Goal: Task Accomplishment & Management: Manage account settings

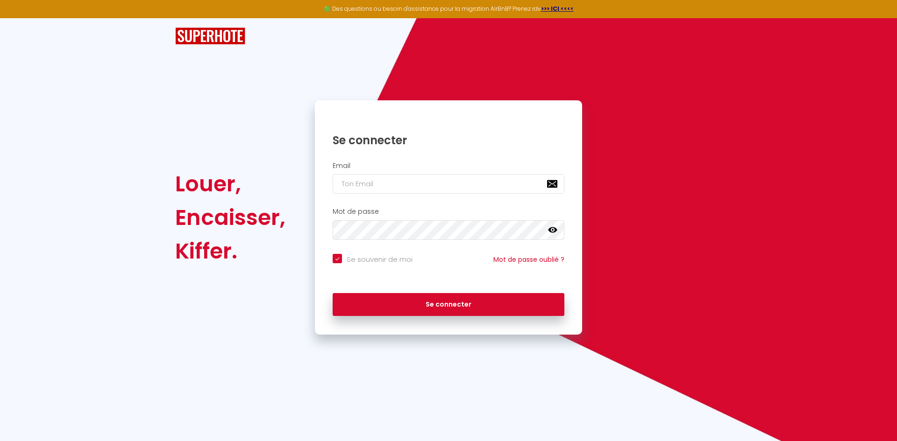
click at [376, 173] on div "Email" at bounding box center [448, 178] width 255 height 32
click at [375, 174] on input "email" at bounding box center [449, 184] width 232 height 20
click at [373, 184] on input "email" at bounding box center [449, 184] width 232 height 20
type input "d"
checkbox input "true"
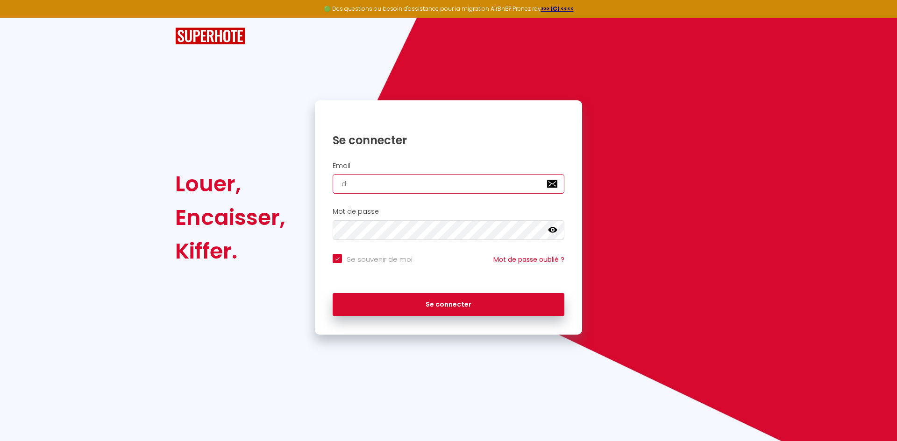
type input "da"
checkbox input "true"
type input "dam"
checkbox input "true"
type input "dama"
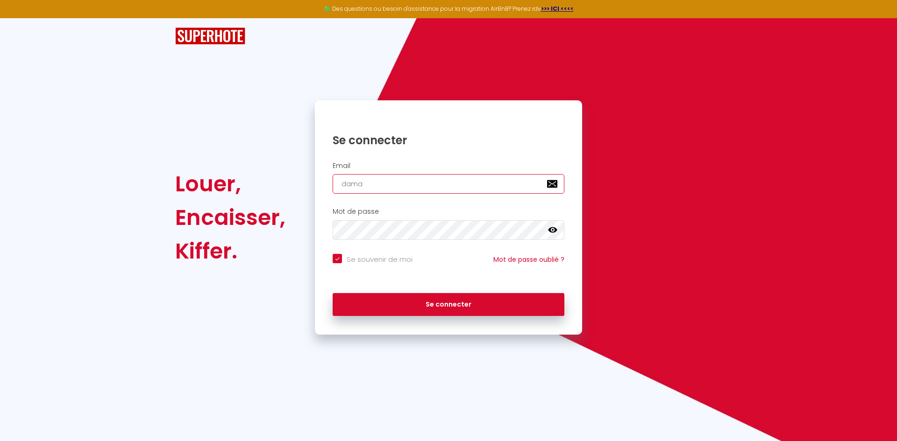
checkbox input "true"
type input "damai"
checkbox input "true"
type input "dama"
checkbox input "true"
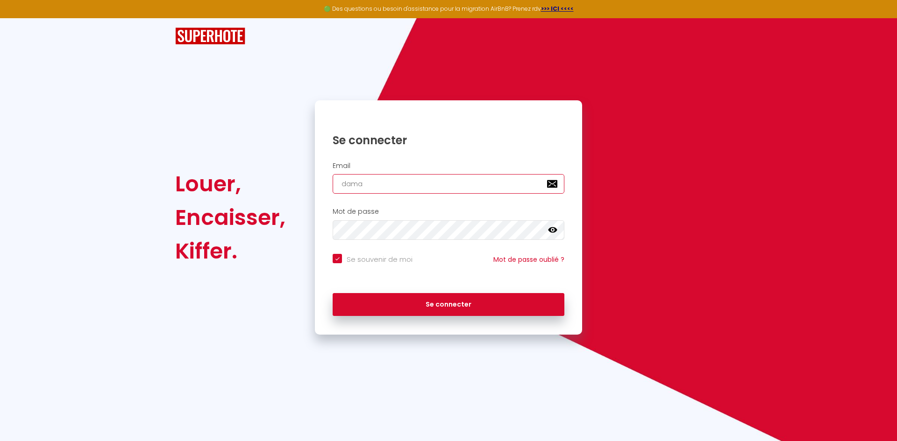
type input "dam"
checkbox input "true"
type input "dami"
checkbox input "true"
type input "damia"
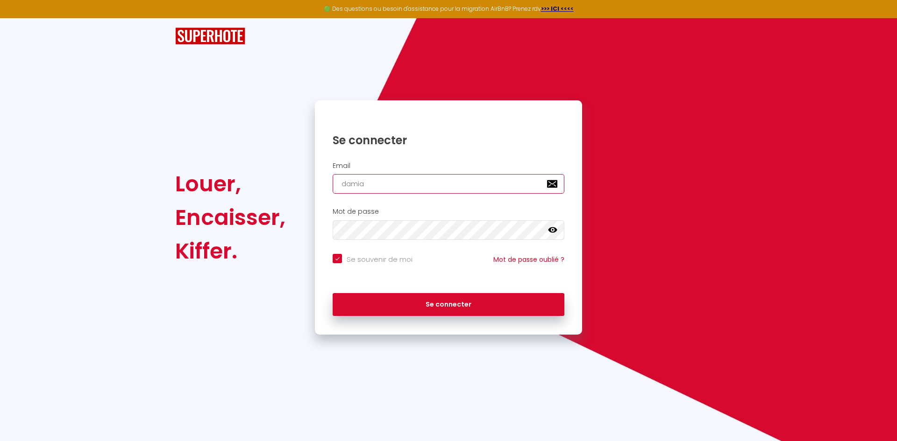
checkbox input "true"
type input "[PERSON_NAME]"
checkbox input "true"
type input "[PERSON_NAME]."
checkbox input "true"
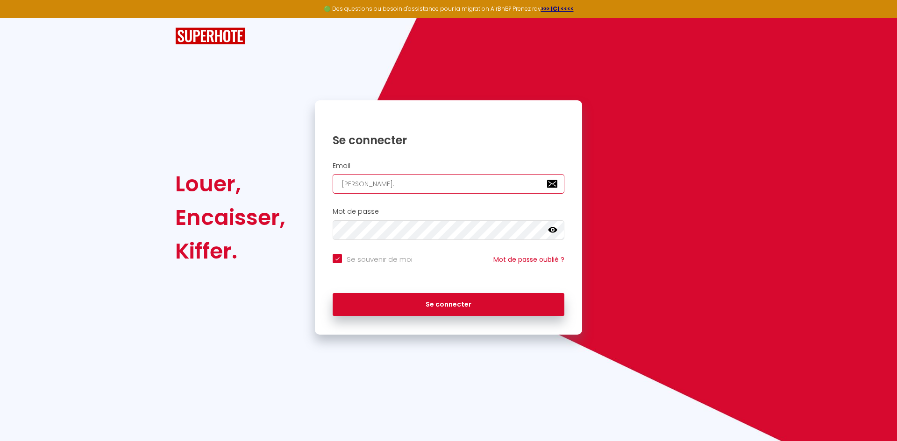
type input "[PERSON_NAME].e"
checkbox input "true"
type input "[PERSON_NAME].e."
checkbox input "true"
type input "[PERSON_NAME].e.a"
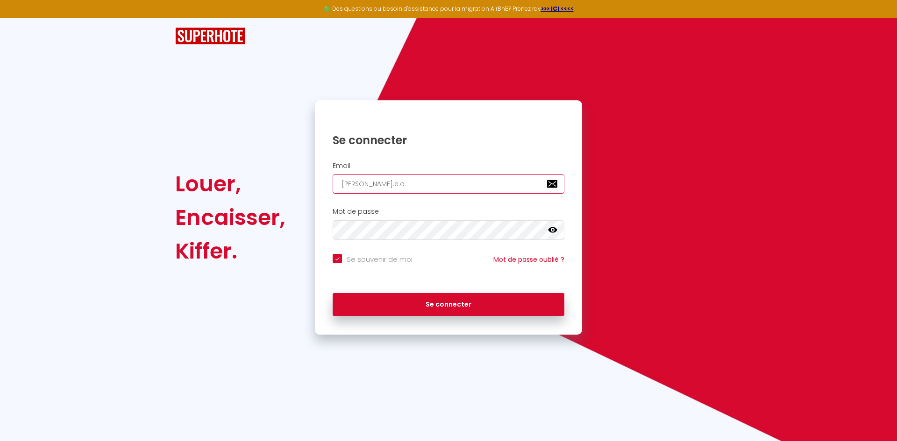
checkbox input "true"
type input "[PERSON_NAME].e.a."
checkbox input "true"
type input "[PERSON_NAME].e.a.r"
checkbox input "true"
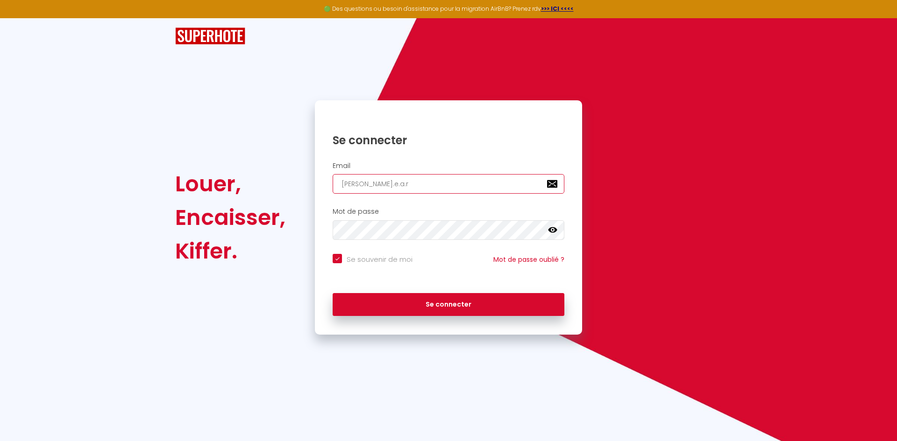
type input "[PERSON_NAME].e.a.r."
checkbox input "true"
type input "[PERSON_NAME].e.a.r.v"
checkbox input "true"
type input "[PERSON_NAME].e.a.r.v@"
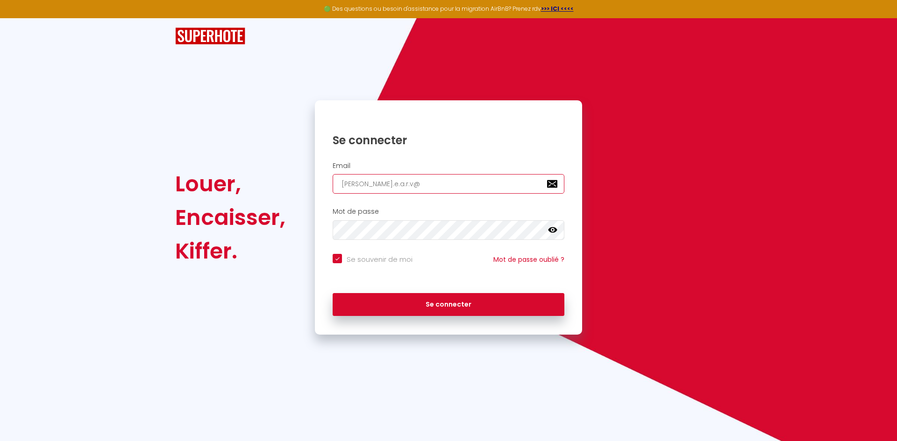
checkbox input "true"
type input "[PERSON_NAME]"
checkbox input "true"
type input "[PERSON_NAME]"
checkbox input "true"
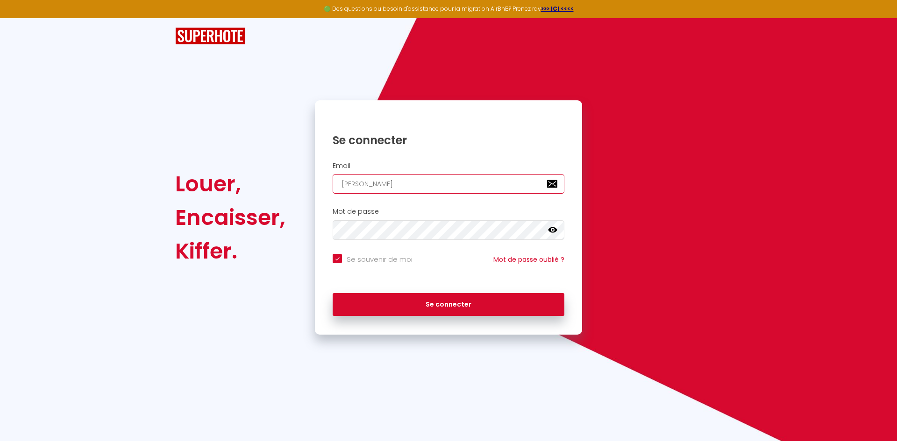
type input "damian.e.a.r.v@gma"
checkbox input "true"
type input "damian.e.a.r.v@gmai"
checkbox input "true"
type input "[EMAIL_ADDRESS]"
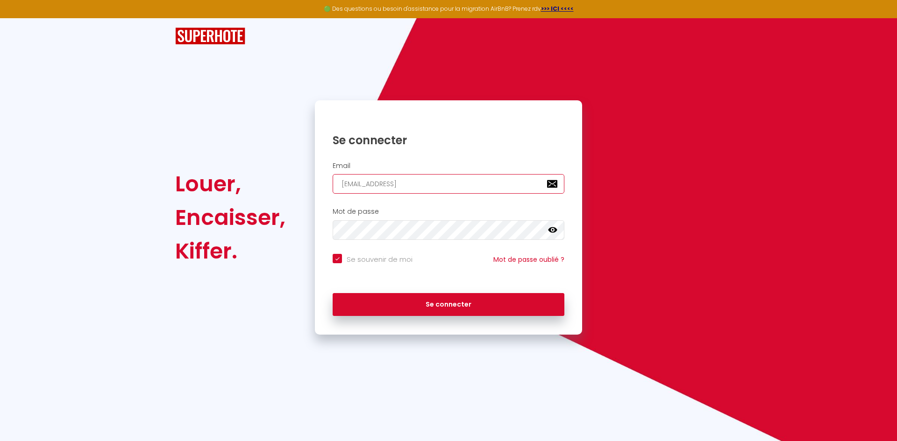
checkbox input "true"
type input "[EMAIL_ADDRESS]."
checkbox input "true"
type input "damian.e.a.r.v@gmail.c"
checkbox input "true"
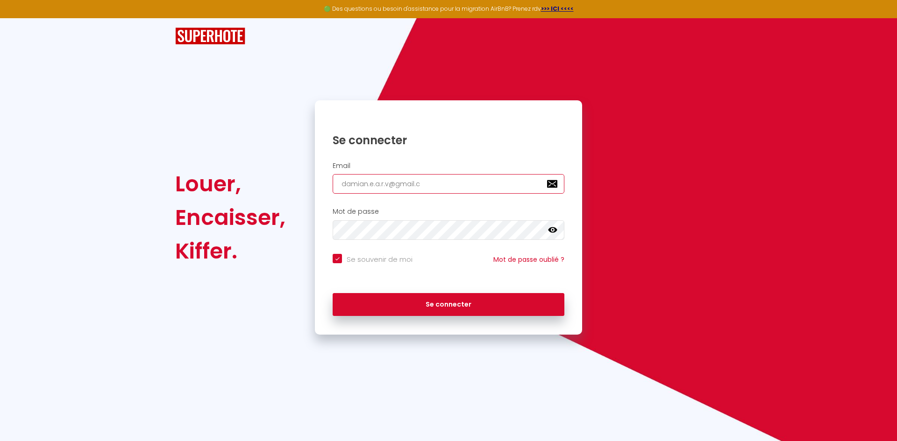
type input "[EMAIL_ADDRESS][DOMAIN_NAME]"
checkbox input "true"
type input "[EMAIL_ADDRESS][DOMAIN_NAME]"
checkbox input "true"
type input "[EMAIL_ADDRESS][DOMAIN_NAME]"
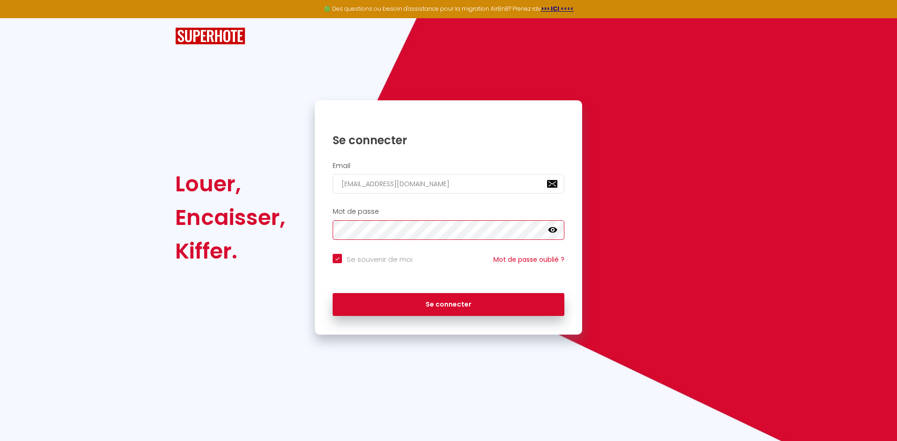
click at [333, 293] on button "Se connecter" at bounding box center [449, 304] width 232 height 23
checkbox input "true"
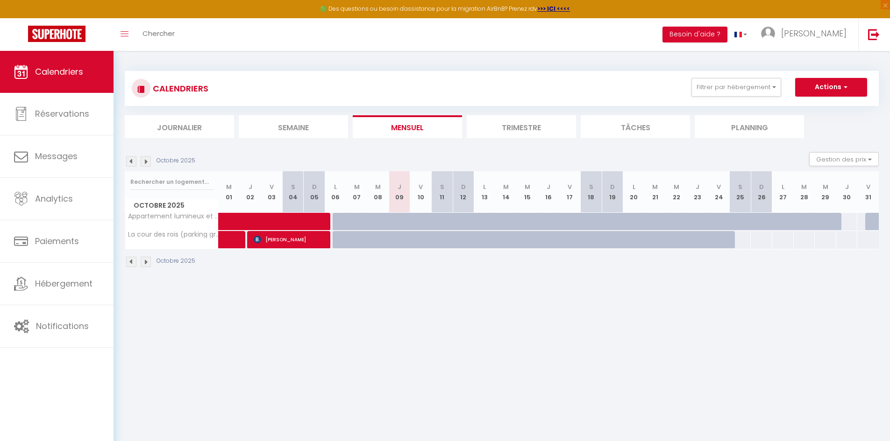
click at [532, 135] on li "Trimestre" at bounding box center [521, 126] width 109 height 23
